Goal: Transaction & Acquisition: Purchase product/service

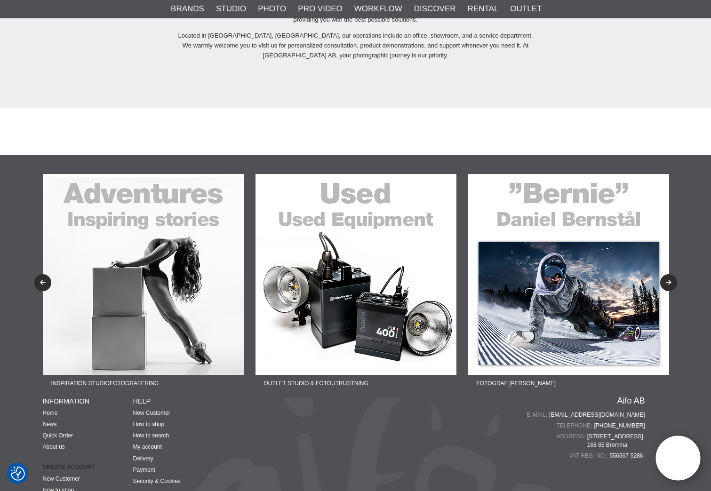
scroll to position [2362, 0]
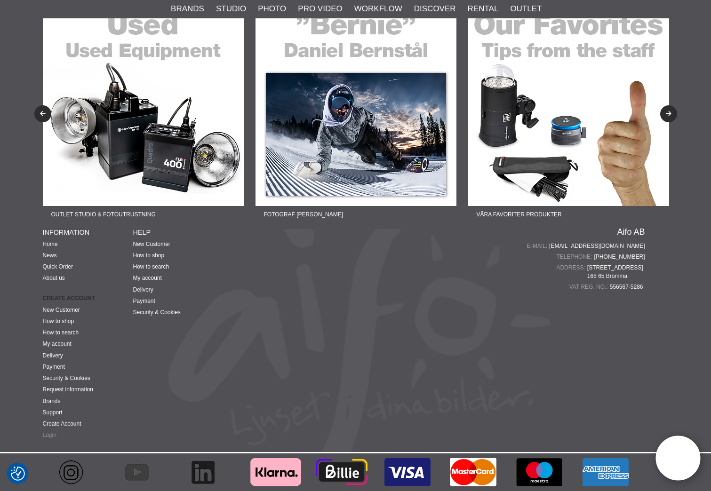
click at [49, 436] on link "Login" at bounding box center [50, 435] width 14 height 7
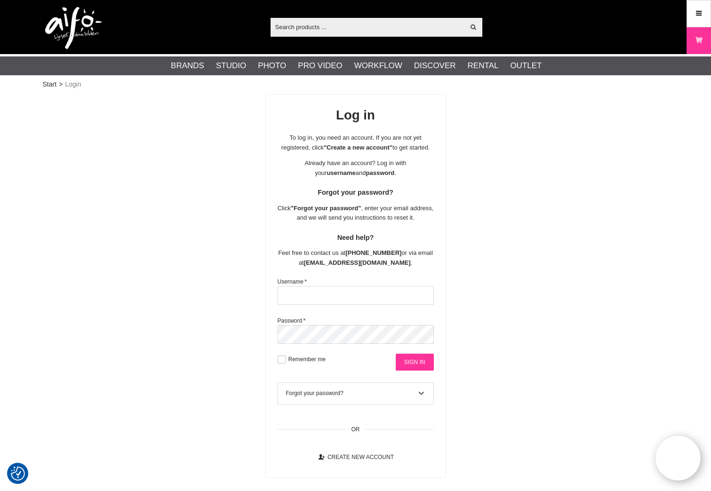
type input "pdoelle@foto-erhardt.de"
click at [412, 371] on input "Sign in" at bounding box center [415, 362] width 38 height 17
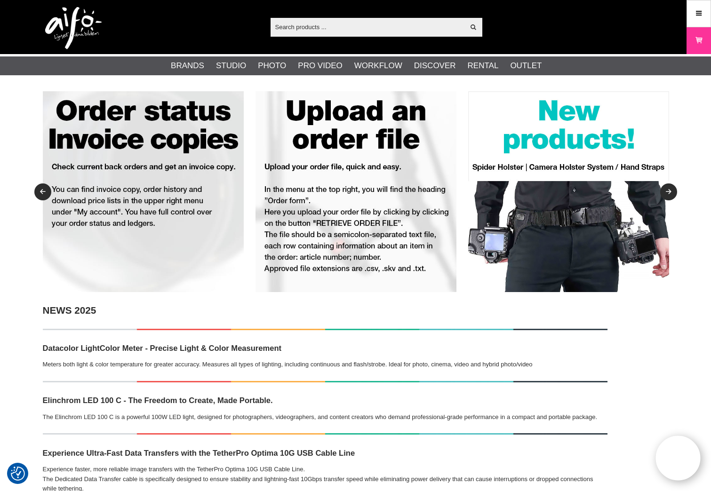
click at [310, 28] on input "text" at bounding box center [367, 27] width 194 height 14
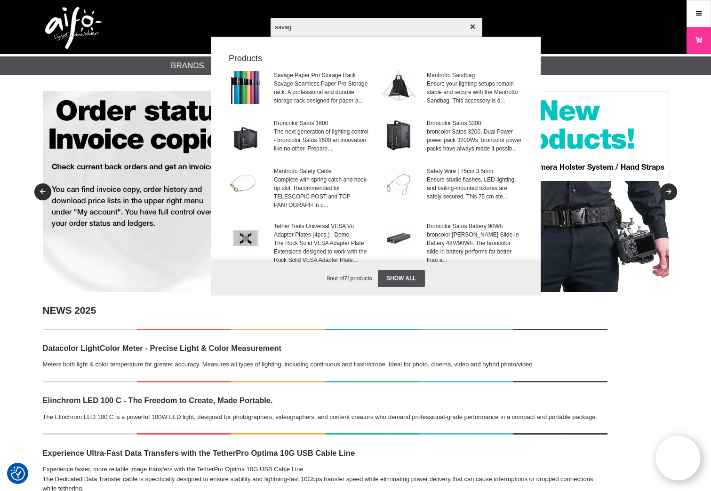
type input "savage"
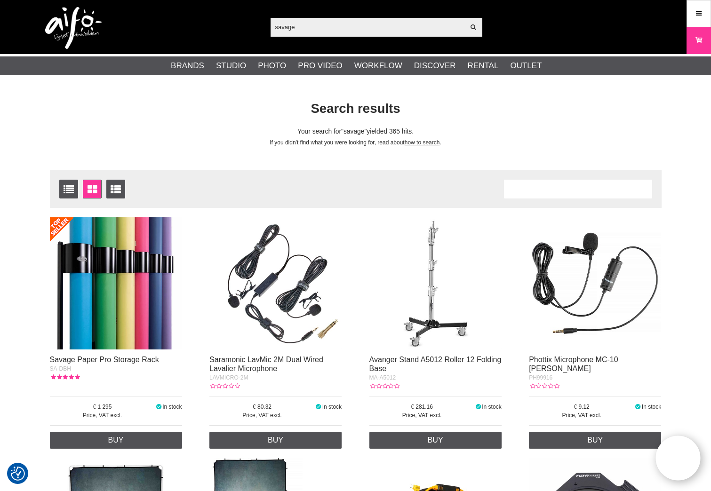
click at [117, 262] on img at bounding box center [116, 283] width 132 height 132
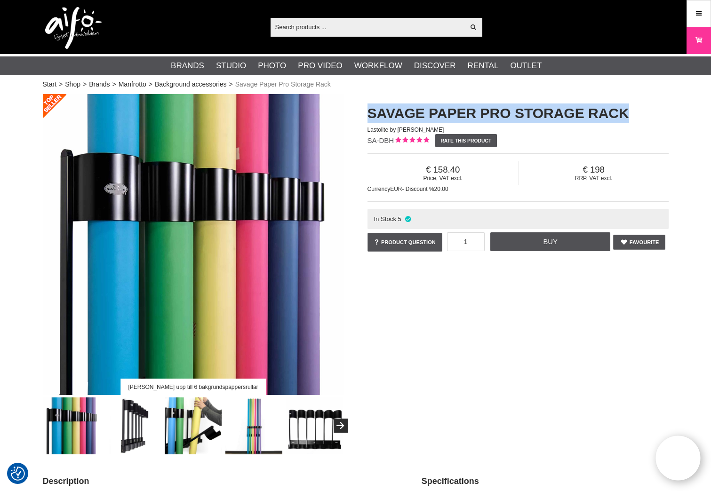
drag, startPoint x: 612, startPoint y: 112, endPoint x: 367, endPoint y: 112, distance: 245.5
click at [367, 112] on h1 "Savage Paper Pro Storage Rack" at bounding box center [517, 113] width 301 height 20
copy h1 "Savage Paper Pro Storage Rack"
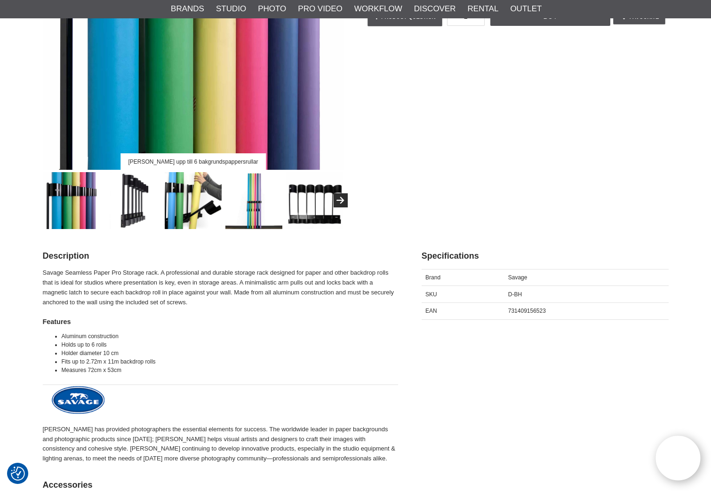
scroll to position [235, 0]
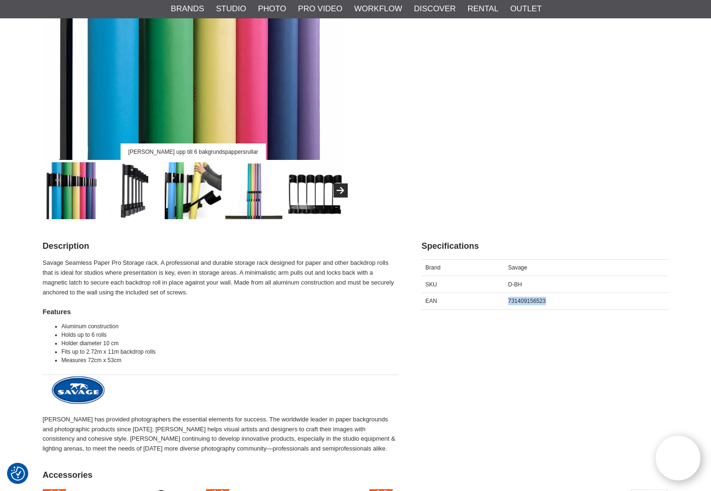
drag, startPoint x: 549, startPoint y: 301, endPoint x: 506, endPoint y: 303, distance: 43.3
click at [506, 303] on div "731409156523" at bounding box center [586, 301] width 164 height 17
copy span "731409156523"
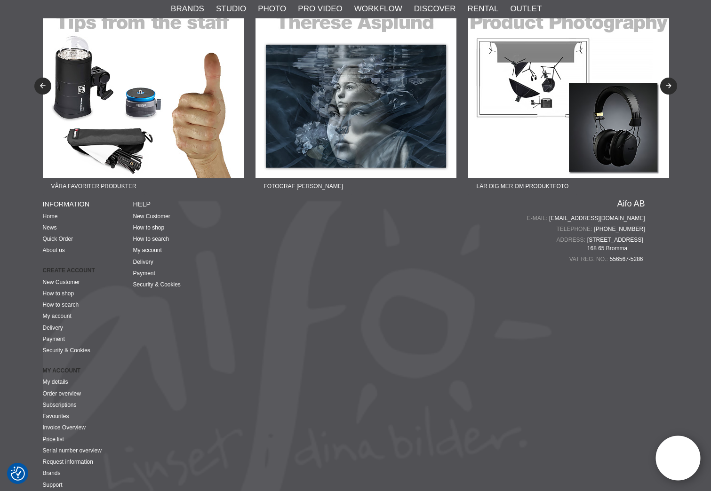
scroll to position [1805, 0]
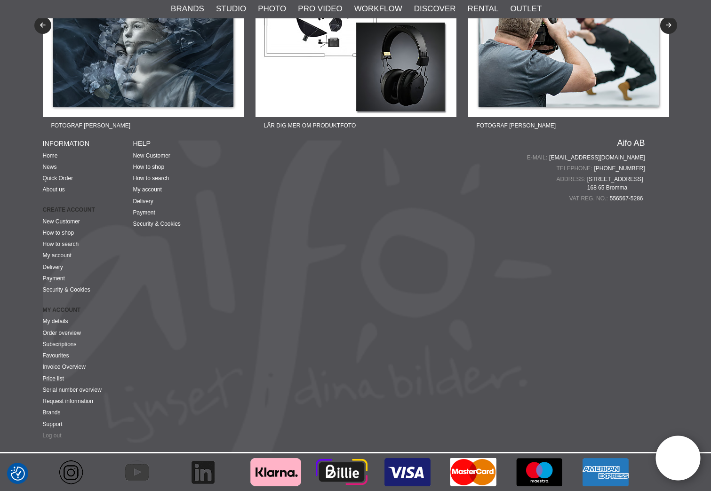
click at [54, 435] on link "Log out" at bounding box center [52, 435] width 19 height 7
